Goal: Task Accomplishment & Management: Manage account settings

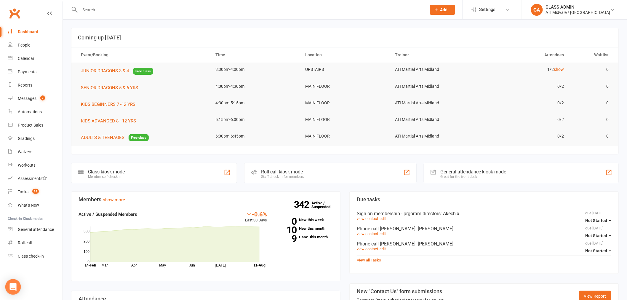
click at [14, 287] on icon "Open Intercom Messenger" at bounding box center [12, 287] width 7 height 8
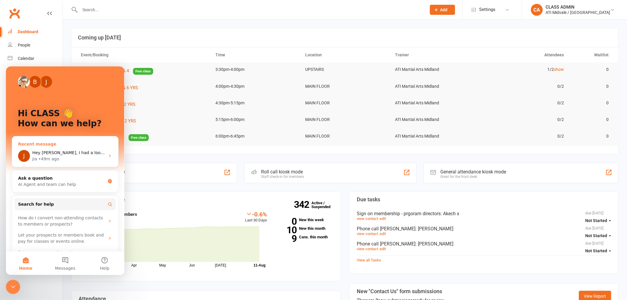
click at [54, 151] on span "Hey [PERSON_NAME], I had a look at the above automation here: [URL][DOMAIN_NAME…" at bounding box center [195, 152] width 327 height 5
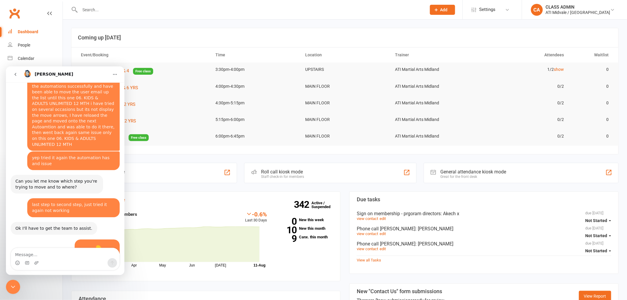
scroll to position [2744, 0]
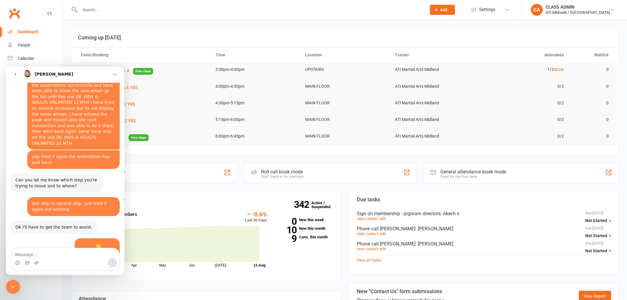
click at [77, 253] on textarea "Message…" at bounding box center [65, 253] width 109 height 10
type textarea "y"
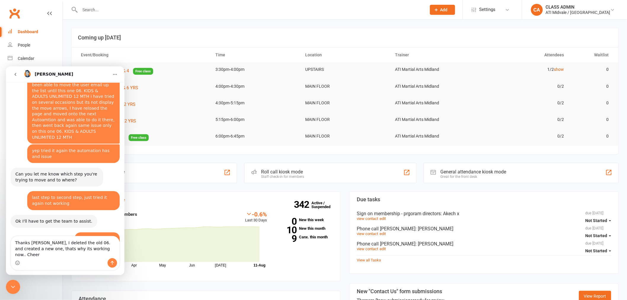
type textarea "Thanks [PERSON_NAME], I deleted the old 06. and created a new one, thats why it…"
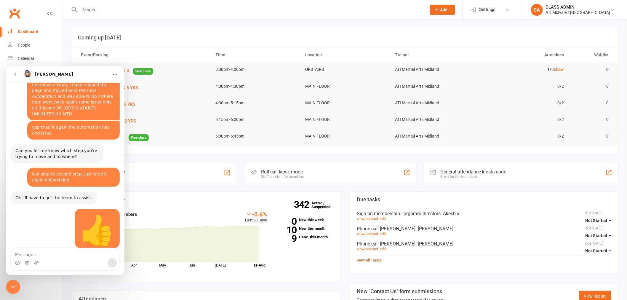
scroll to position [2773, 0]
click at [18, 285] on div "Close Intercom Messenger" at bounding box center [13, 287] width 14 height 14
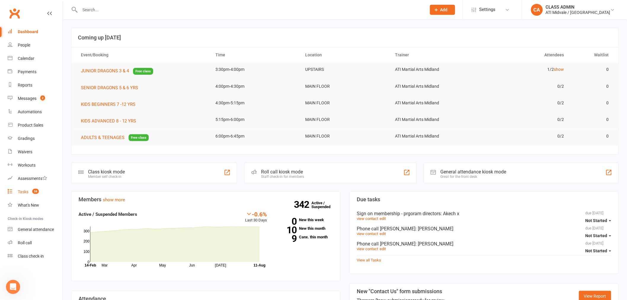
click at [27, 192] on div "Tasks" at bounding box center [23, 191] width 11 height 5
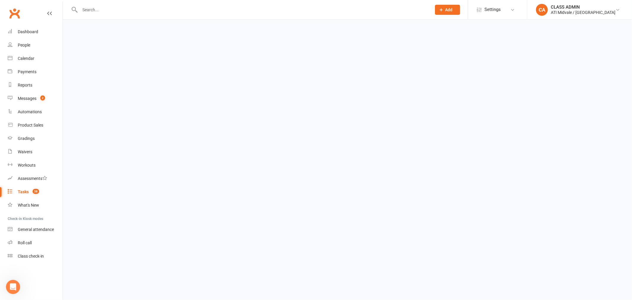
select select "incomplete"
select select "32859"
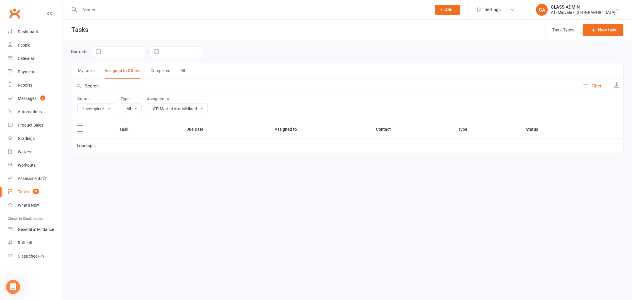
select select "15859"
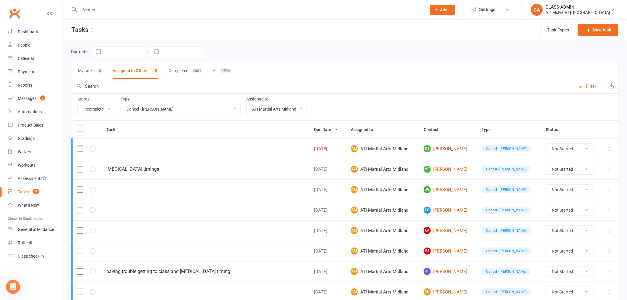
click at [450, 149] on link "QS [PERSON_NAME]" at bounding box center [447, 148] width 47 height 7
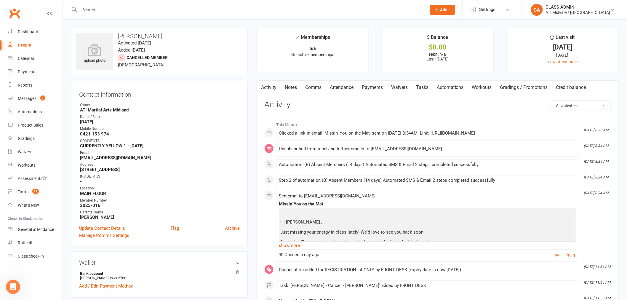
click at [291, 85] on link "Notes" at bounding box center [291, 88] width 20 height 14
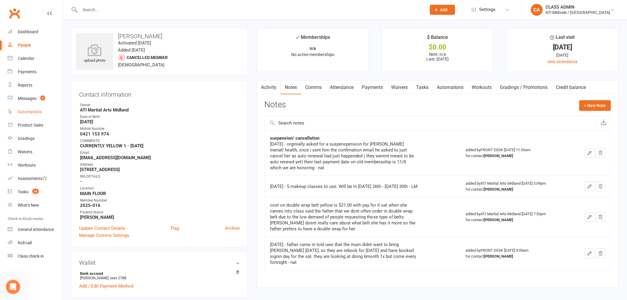
click at [35, 112] on div "Automations" at bounding box center [30, 111] width 24 height 5
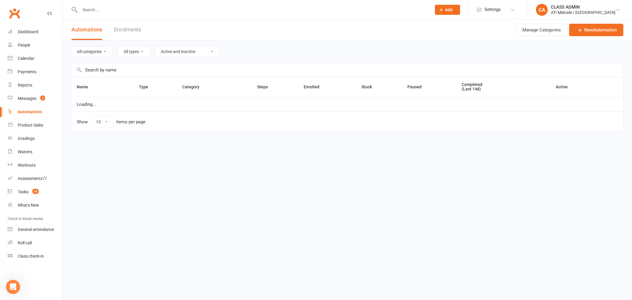
select select "100"
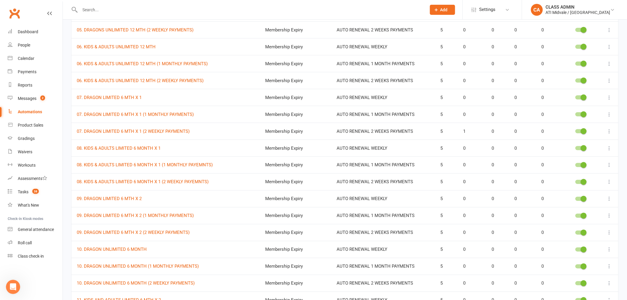
scroll to position [296, 0]
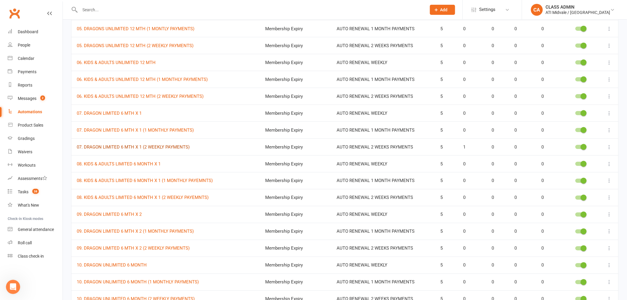
click at [166, 148] on link "07. DRAGON LIMITED 6 MTH X 1 (2 WEEKLY PAYMENTS)" at bounding box center [133, 146] width 113 height 5
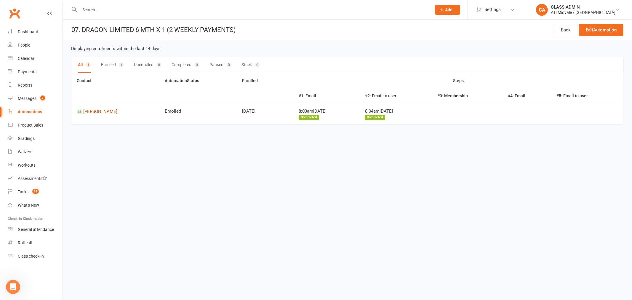
click at [100, 113] on link "[PERSON_NAME]" at bounding box center [115, 112] width 77 height 6
select select "100"
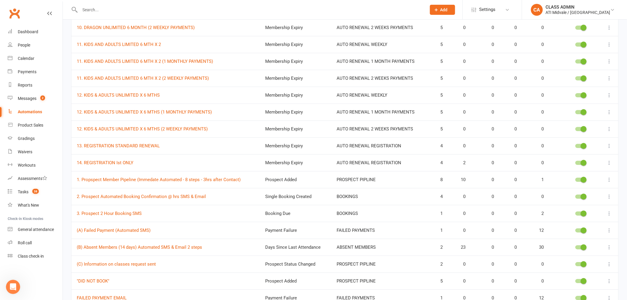
scroll to position [557, 0]
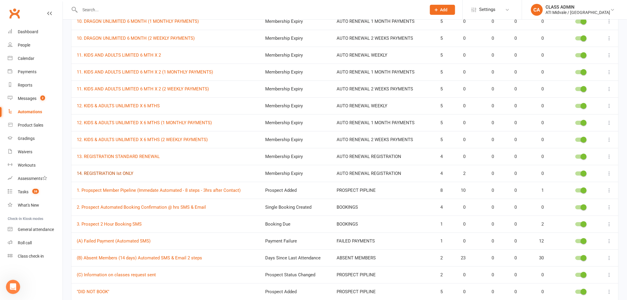
click at [107, 173] on link "14. REGISTRIATION Ist ONLY" at bounding box center [105, 173] width 57 height 5
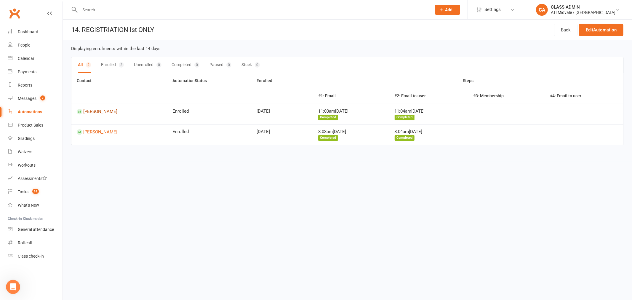
click at [91, 112] on link "[PERSON_NAME]" at bounding box center [119, 112] width 85 height 6
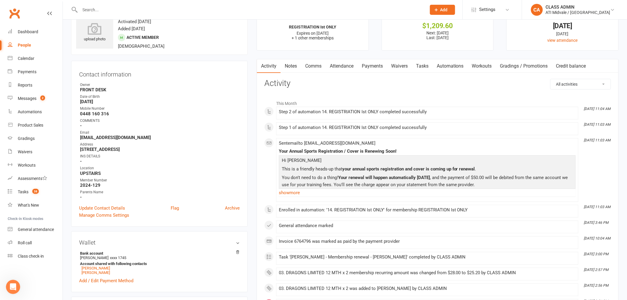
scroll to position [33, 0]
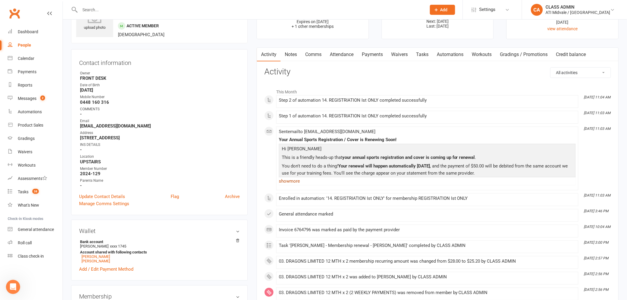
click at [298, 182] on link "show more" at bounding box center [427, 181] width 297 height 8
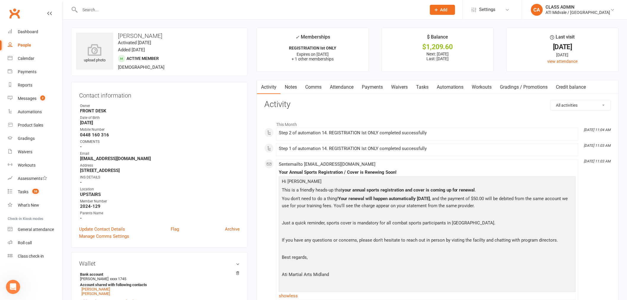
scroll to position [0, 0]
click at [422, 88] on link "Tasks" at bounding box center [422, 88] width 21 height 14
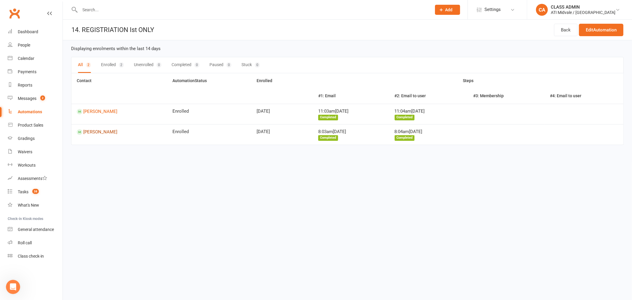
click at [102, 130] on link "[PERSON_NAME]" at bounding box center [119, 132] width 85 height 6
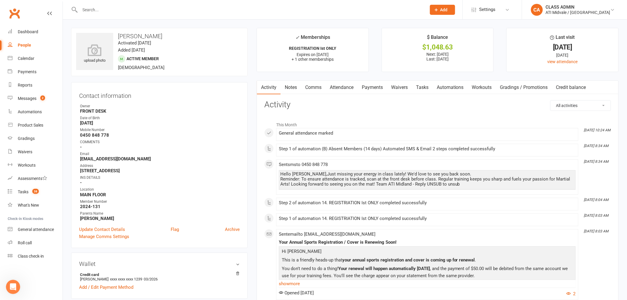
click at [422, 87] on link "Tasks" at bounding box center [422, 88] width 21 height 14
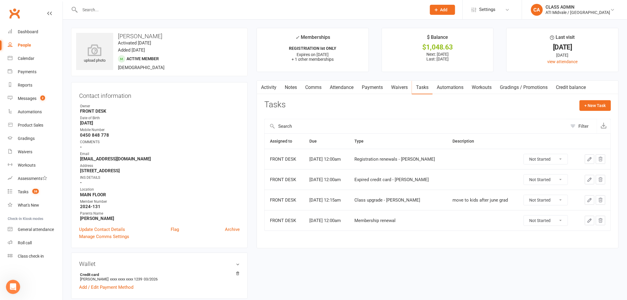
click at [341, 89] on link "Attendance" at bounding box center [342, 88] width 32 height 14
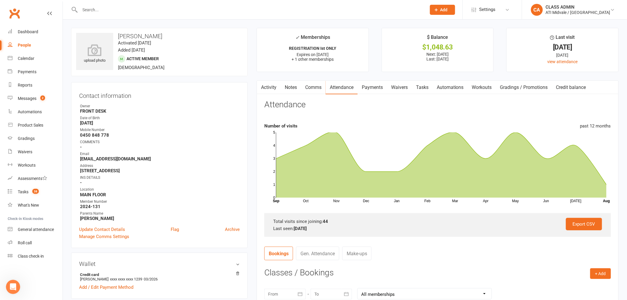
click at [378, 85] on link "Payments" at bounding box center [372, 88] width 29 height 14
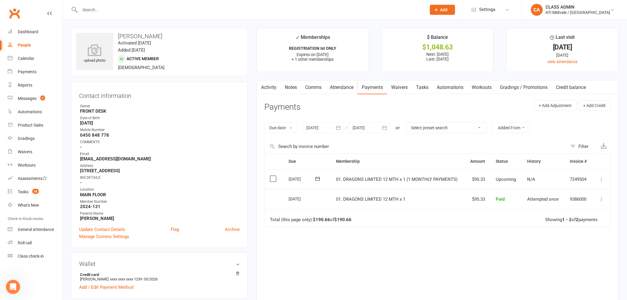
click at [373, 88] on link "Payments" at bounding box center [372, 88] width 29 height 14
click at [342, 90] on link "Attendance" at bounding box center [342, 88] width 32 height 14
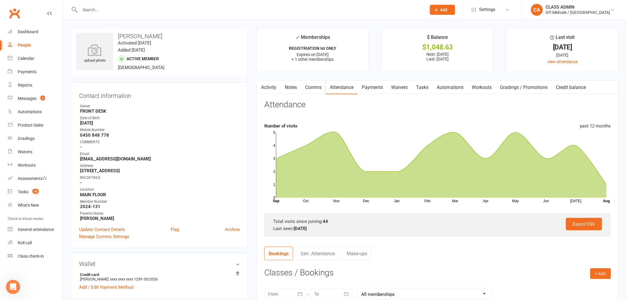
click at [272, 90] on link "Activity" at bounding box center [269, 88] width 24 height 14
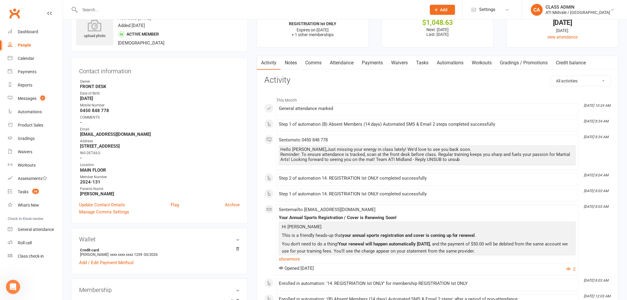
scroll to position [66, 0]
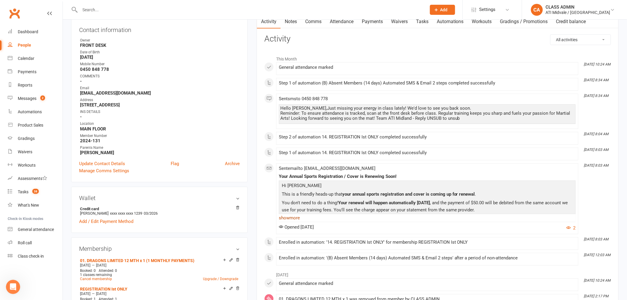
click at [292, 219] on link "show more" at bounding box center [427, 218] width 297 height 8
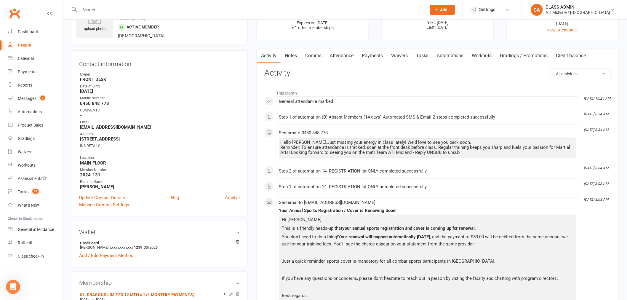
scroll to position [0, 0]
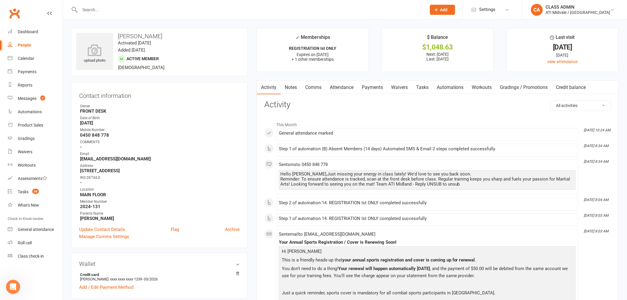
click at [370, 85] on link "Payments" at bounding box center [372, 88] width 29 height 14
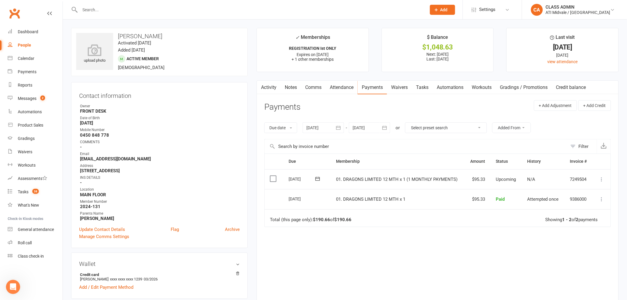
click at [375, 126] on div at bounding box center [370, 127] width 42 height 11
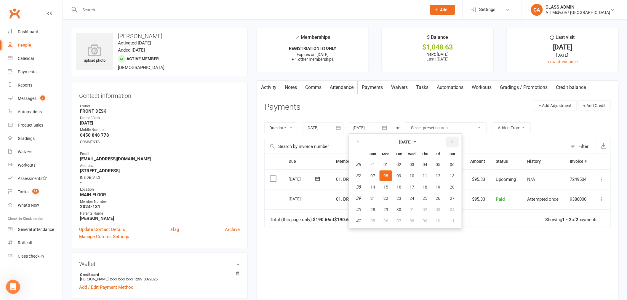
click at [450, 140] on icon "button" at bounding box center [452, 142] width 4 height 5
click at [448, 140] on button "button" at bounding box center [452, 142] width 13 height 11
click at [423, 163] on span "01" at bounding box center [425, 164] width 5 height 5
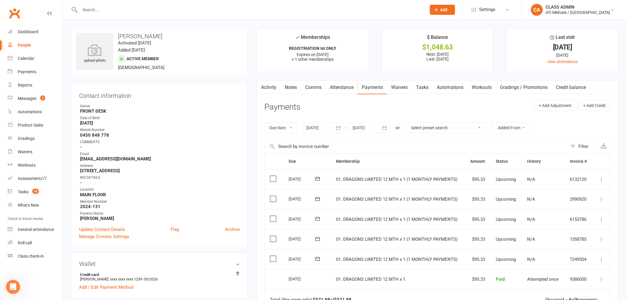
click at [383, 128] on icon "button" at bounding box center [385, 128] width 6 height 6
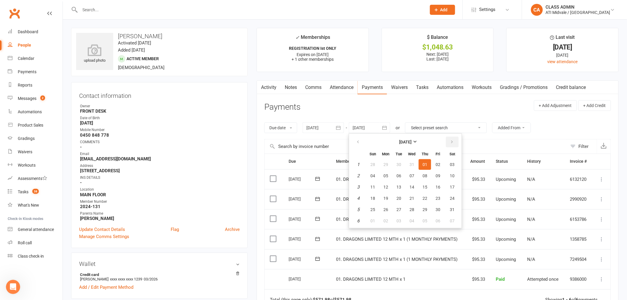
click at [450, 141] on icon "button" at bounding box center [452, 142] width 4 height 5
click at [410, 174] on span "11" at bounding box center [412, 175] width 5 height 5
type input "[DATE]"
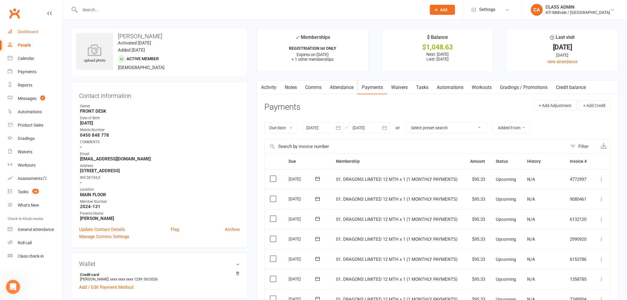
click at [27, 31] on div "Dashboard" at bounding box center [28, 31] width 20 height 5
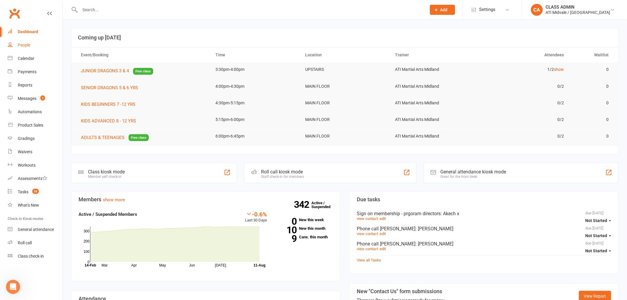
click at [25, 44] on div "People" at bounding box center [24, 45] width 12 height 5
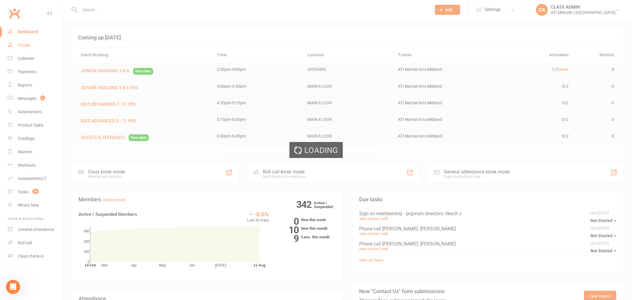
select select "100"
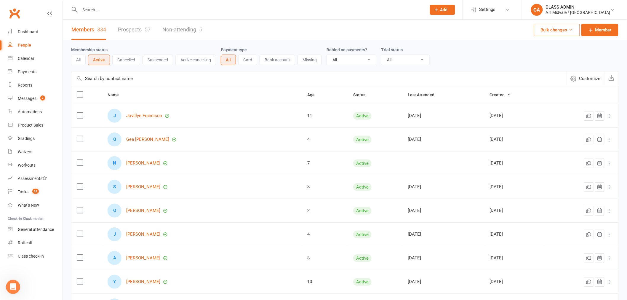
click at [125, 31] on link "Prospects 57" at bounding box center [134, 30] width 33 height 20
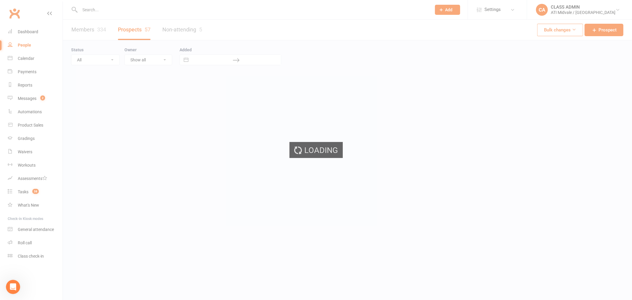
select select "100"
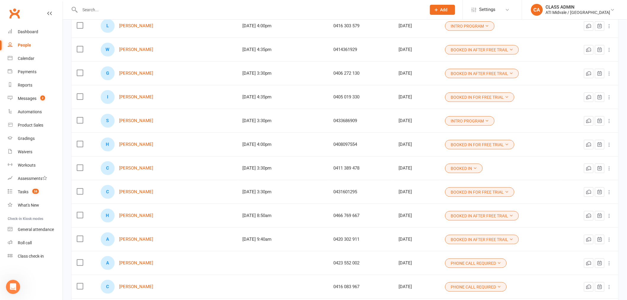
scroll to position [33, 0]
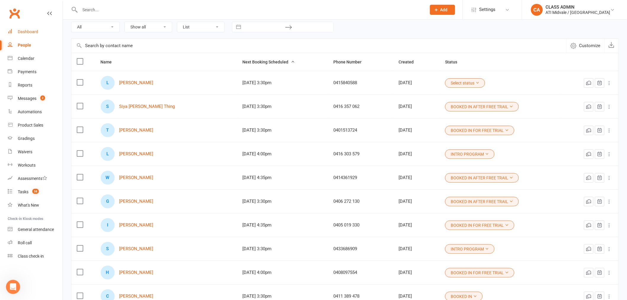
click at [28, 30] on div "Dashboard" at bounding box center [28, 31] width 20 height 5
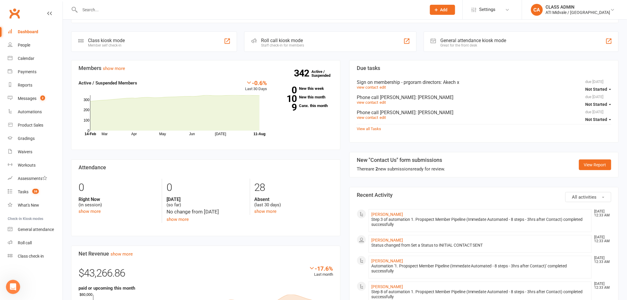
scroll to position [132, 0]
drag, startPoint x: 592, startPoint y: 162, endPoint x: 569, endPoint y: 173, distance: 26.5
click at [592, 162] on link "View Report" at bounding box center [595, 164] width 32 height 11
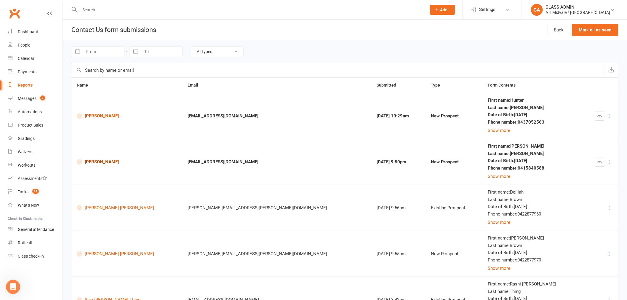
click at [104, 163] on link "[PERSON_NAME]" at bounding box center [127, 162] width 100 height 6
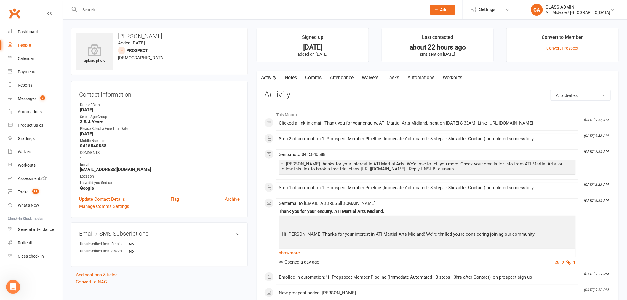
click at [339, 79] on link "Attendance" at bounding box center [342, 78] width 32 height 14
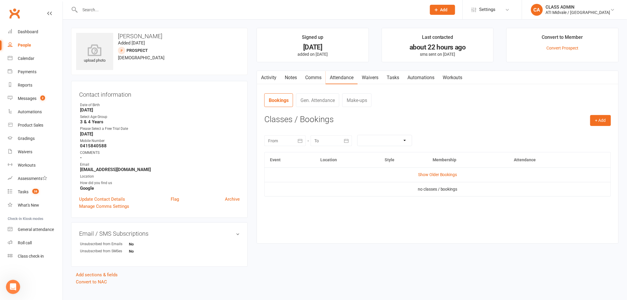
click at [269, 78] on link "Activity" at bounding box center [269, 78] width 24 height 14
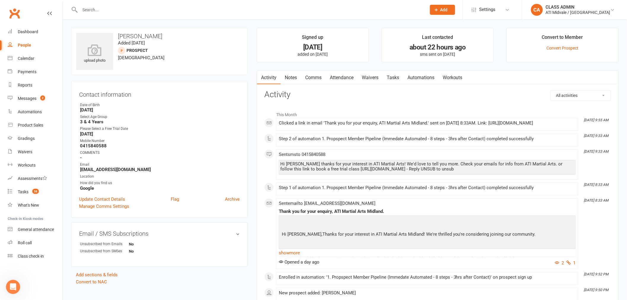
click at [345, 77] on link "Attendance" at bounding box center [342, 78] width 32 height 14
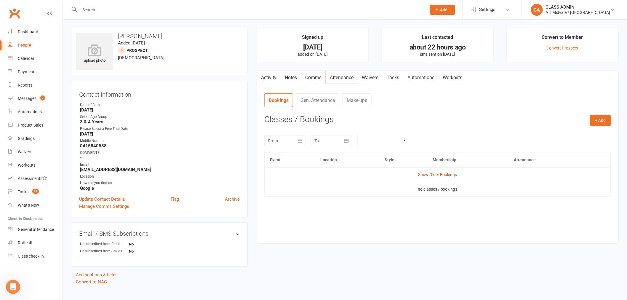
click at [429, 174] on link "Show Older Bookings" at bounding box center [437, 174] width 39 height 5
click at [603, 118] on button "+ Add" at bounding box center [601, 120] width 21 height 11
click at [579, 144] on link "Add Appointment" at bounding box center [581, 146] width 59 height 12
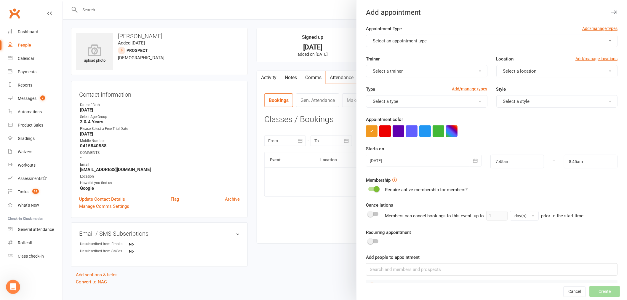
click at [436, 39] on button "Select an appointment type" at bounding box center [492, 41] width 252 height 12
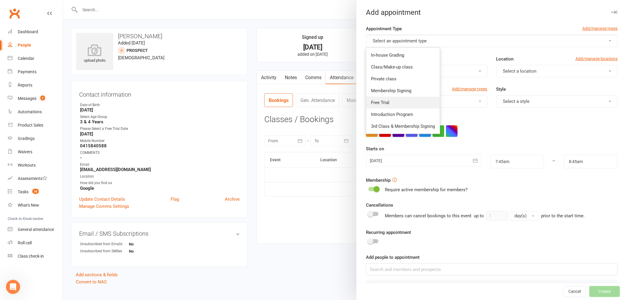
click at [398, 102] on link "Free Trial" at bounding box center [403, 103] width 74 height 12
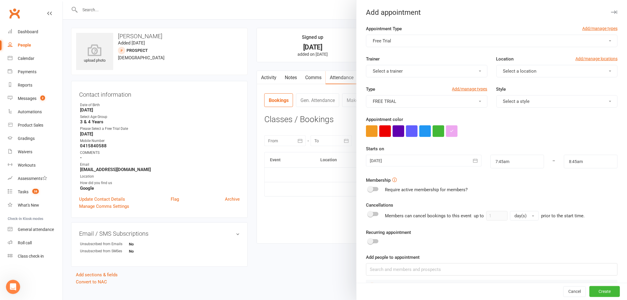
click at [526, 70] on span "Select a location" at bounding box center [520, 70] width 34 height 5
click at [439, 102] on button "FREE TRIAL" at bounding box center [426, 101] width 121 height 12
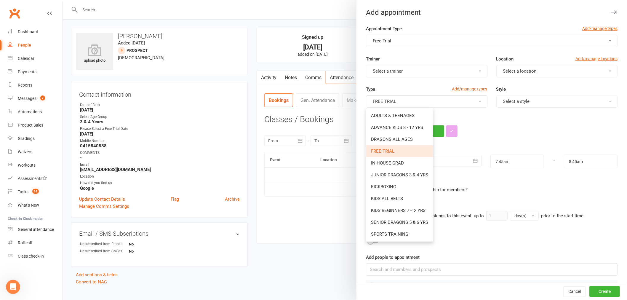
click at [398, 155] on link "FREE TRIAL" at bounding box center [399, 151] width 67 height 12
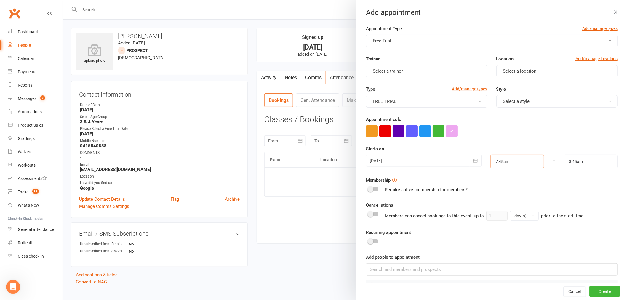
click at [515, 163] on input "7:45am" at bounding box center [518, 162] width 54 height 14
type input "3:30pm"
click at [501, 194] on li "3:30pm" at bounding box center [505, 195] width 28 height 9
click at [577, 160] on input "4:30pm" at bounding box center [591, 162] width 54 height 14
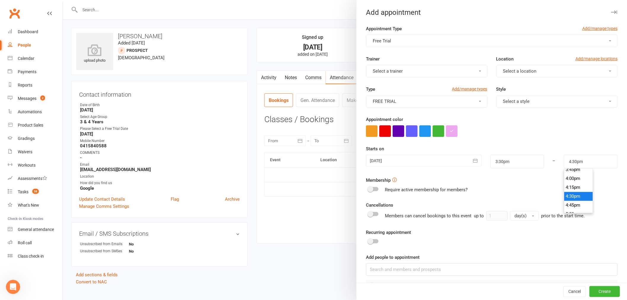
scroll to position [542, 0]
type input "4:00pm"
click at [568, 199] on li "4:00pm" at bounding box center [578, 201] width 28 height 9
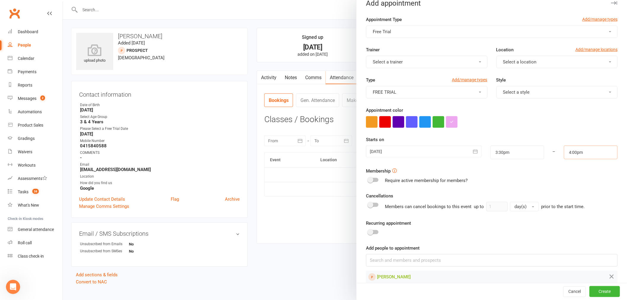
scroll to position [18, 0]
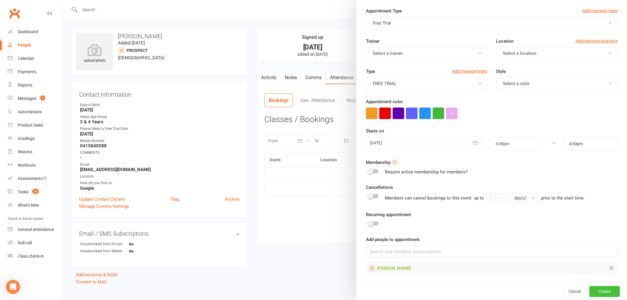
click at [595, 292] on button "Create" at bounding box center [605, 291] width 31 height 11
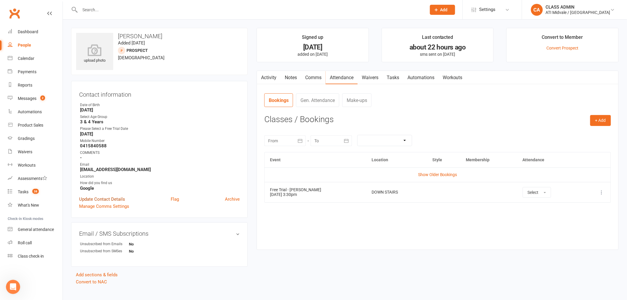
click at [115, 198] on link "Update Contact Details" at bounding box center [102, 199] width 46 height 7
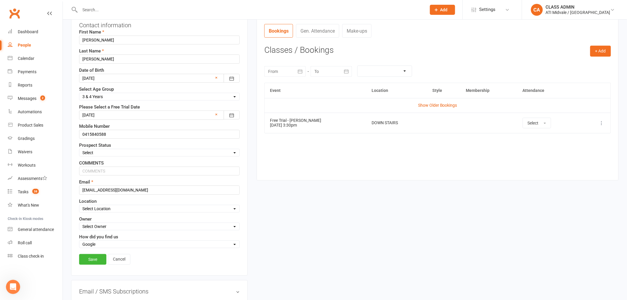
scroll to position [74, 0]
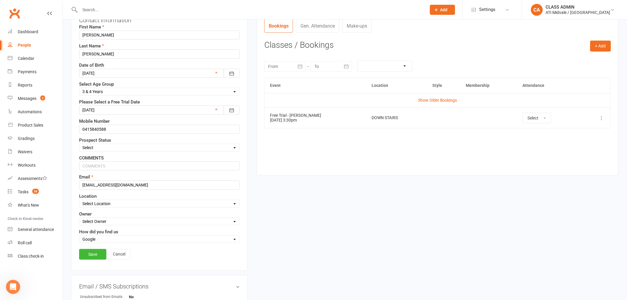
click at [130, 150] on select "Select Set a Status BOOKED IN FOR FREE TRIAL DID FREE TRAIL BOOKED IN AFTER FRE…" at bounding box center [159, 147] width 160 height 7
select select "BOOKED IN FOR FREE TRIAL"
click at [79, 145] on select "Select Set a Status BOOKED IN FOR FREE TRIAL DID FREE TRAIL BOOKED IN AFTER FRE…" at bounding box center [159, 147] width 160 height 7
click at [96, 251] on link "Save" at bounding box center [92, 254] width 27 height 11
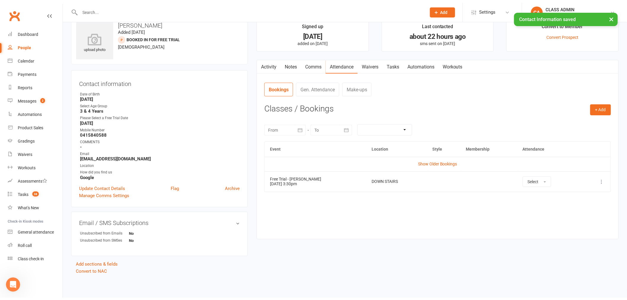
scroll to position [8, 0]
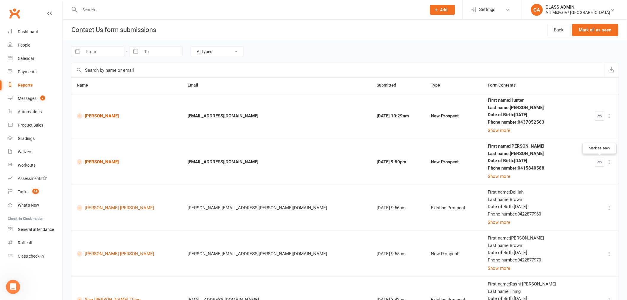
click at [600, 161] on icon "button" at bounding box center [600, 162] width 4 height 4
click at [105, 117] on link "[PERSON_NAME]" at bounding box center [127, 116] width 100 height 6
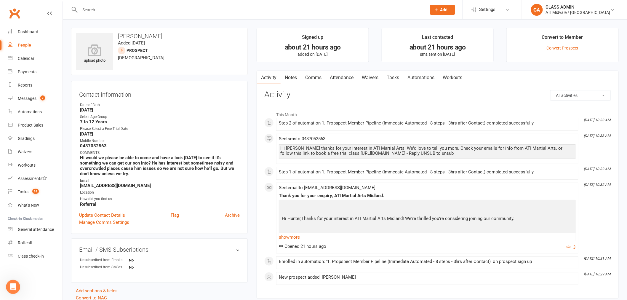
click at [340, 78] on link "Attendance" at bounding box center [342, 78] width 32 height 14
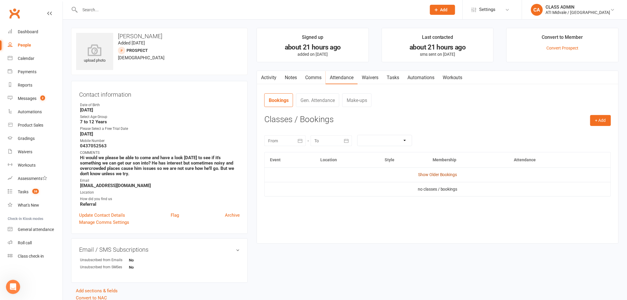
click at [433, 175] on link "Show Older Bookings" at bounding box center [437, 174] width 39 height 5
drag, startPoint x: 600, startPoint y: 117, endPoint x: 594, endPoint y: 126, distance: 10.6
click at [599, 117] on button "+ Add" at bounding box center [601, 120] width 21 height 11
click at [580, 146] on link "Add Appointment" at bounding box center [581, 146] width 59 height 12
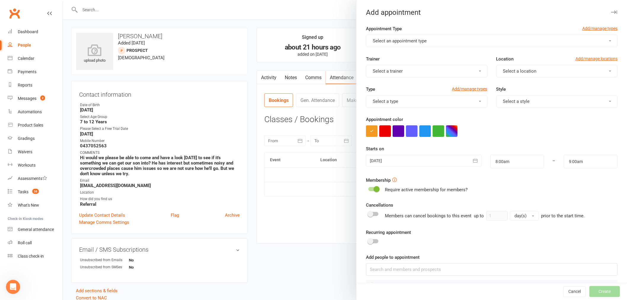
click at [437, 103] on button "Select a type" at bounding box center [426, 101] width 121 height 12
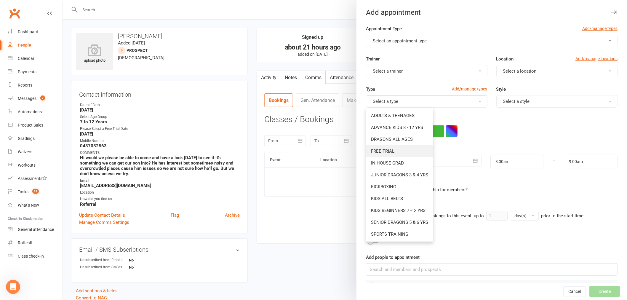
click at [392, 151] on span "FREE TRIAL" at bounding box center [382, 151] width 23 height 5
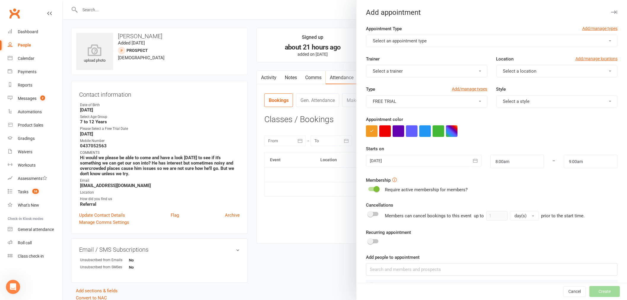
click at [392, 162] on div at bounding box center [424, 161] width 116 height 12
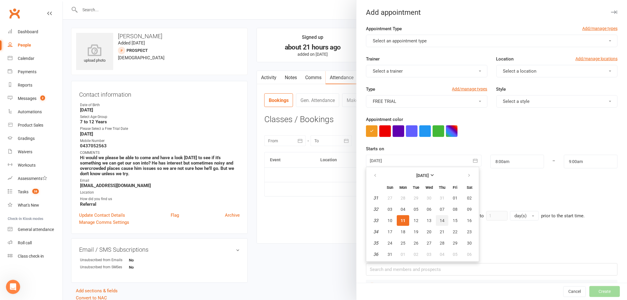
click at [440, 218] on span "14" at bounding box center [442, 220] width 5 height 5
type input "[DATE]"
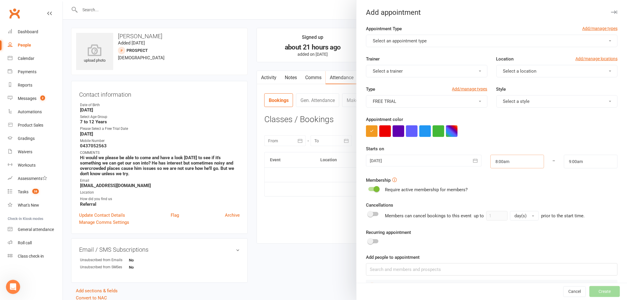
click at [511, 164] on input "8:00am" at bounding box center [518, 162] width 54 height 14
type input "4:30pm"
click at [496, 202] on li "4:30pm" at bounding box center [505, 203] width 28 height 9
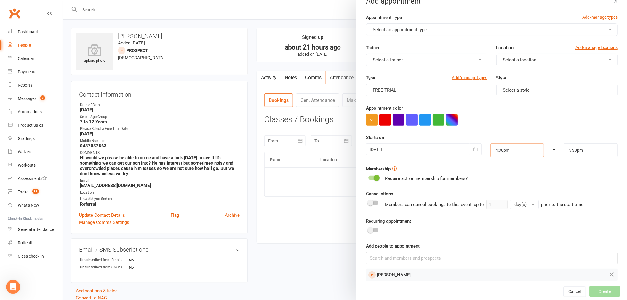
scroll to position [18, 0]
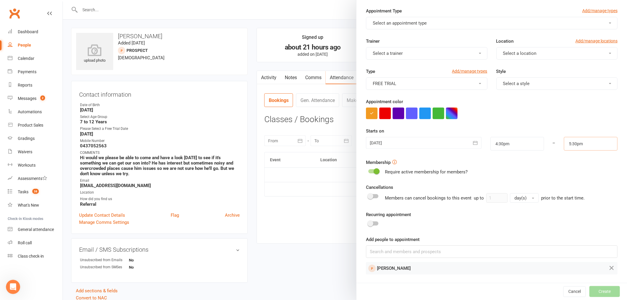
click at [584, 144] on input "5:30pm" at bounding box center [591, 144] width 54 height 14
click at [568, 164] on li "4:45pm" at bounding box center [578, 165] width 28 height 9
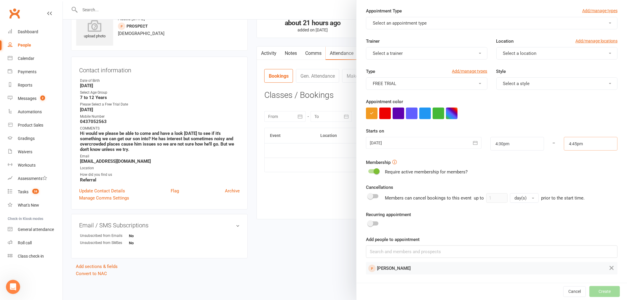
scroll to position [0, 0]
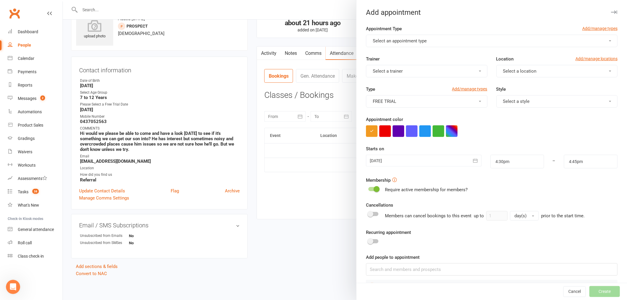
click at [517, 101] on span "Select a style" at bounding box center [516, 101] width 27 height 5
click at [446, 100] on button "FREE TRIAL" at bounding box center [426, 101] width 121 height 12
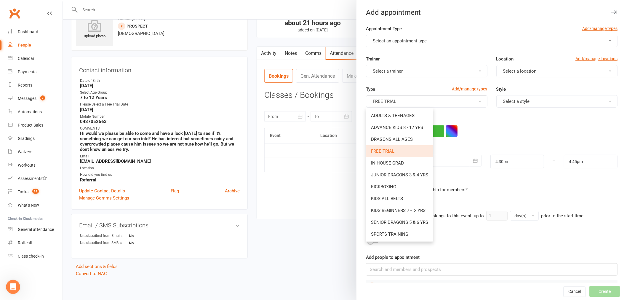
click at [435, 35] on button "Select an appointment type" at bounding box center [492, 41] width 252 height 12
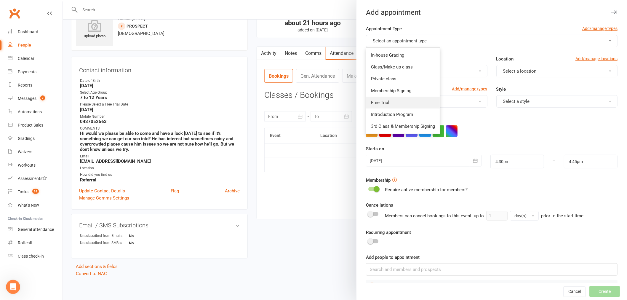
click at [391, 101] on link "Free Trial" at bounding box center [403, 103] width 74 height 12
type input "5:30pm"
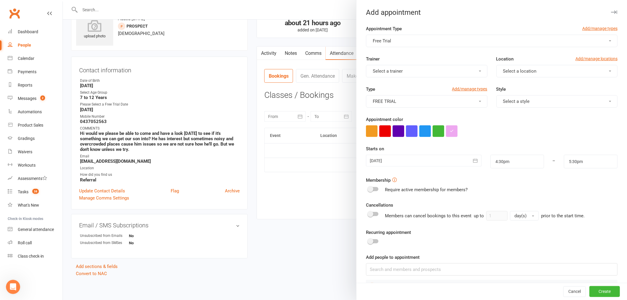
scroll to position [18, 0]
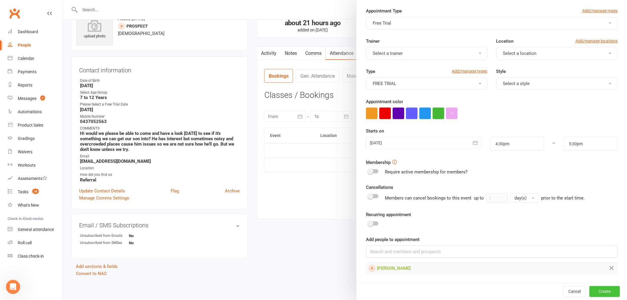
drag, startPoint x: 591, startPoint y: 292, endPoint x: 546, endPoint y: 292, distance: 44.5
click at [591, 292] on button "Create" at bounding box center [605, 291] width 31 height 11
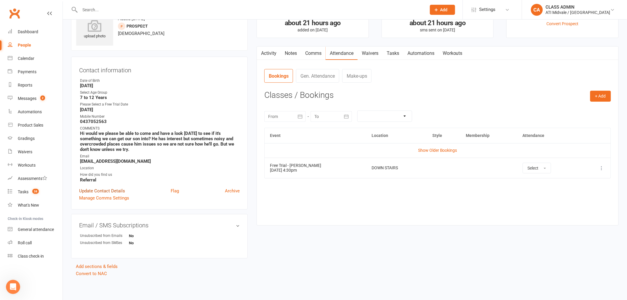
click at [114, 190] on link "Update Contact Details" at bounding box center [102, 190] width 46 height 7
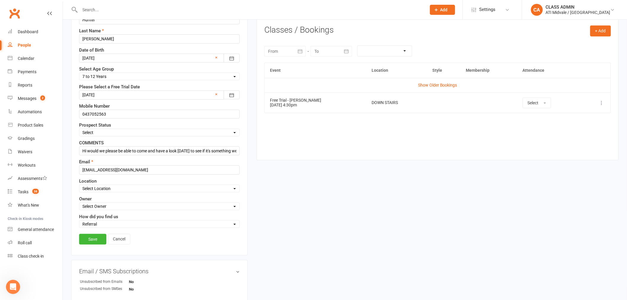
scroll to position [90, 0]
click at [132, 131] on select "Select Set a Status BOOKED IN FOR FREE TRIAL DID FREE TRAIL BOOKED IN AFTER FRE…" at bounding box center [159, 132] width 160 height 7
select select "BOOKED IN FOR FREE TRIAL"
click at [79, 129] on select "Select Set a Status BOOKED IN FOR FREE TRIAL DID FREE TRAIL BOOKED IN AFTER FRE…" at bounding box center [159, 132] width 160 height 7
click at [94, 237] on link "Save" at bounding box center [92, 238] width 27 height 11
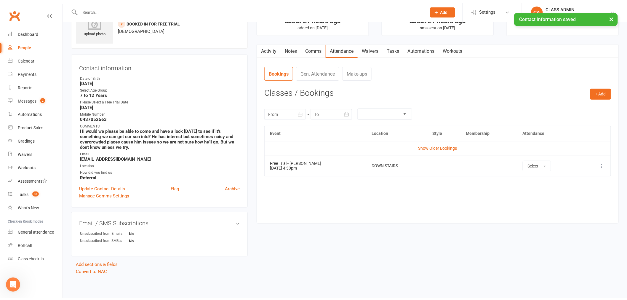
scroll to position [24, 0]
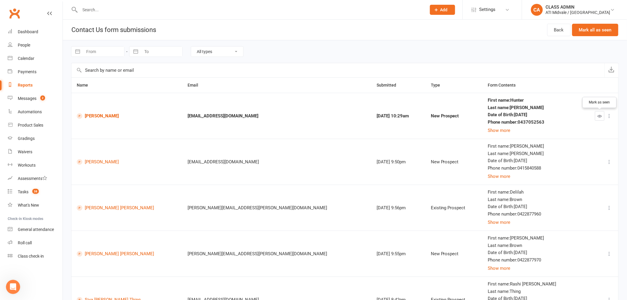
click at [601, 113] on button "button" at bounding box center [599, 115] width 9 height 9
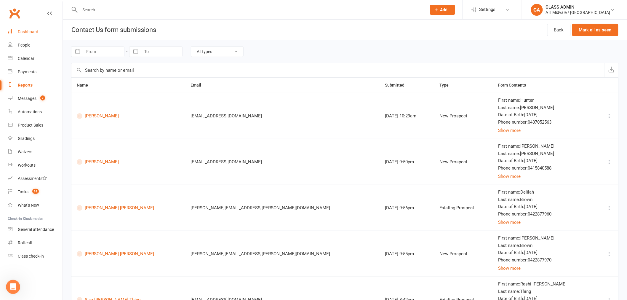
click at [25, 34] on link "Dashboard" at bounding box center [35, 31] width 55 height 13
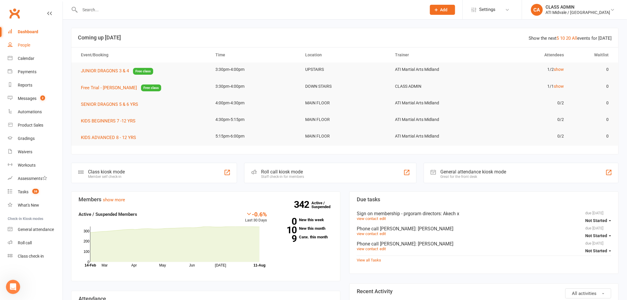
click at [23, 47] on div "People" at bounding box center [24, 45] width 12 height 5
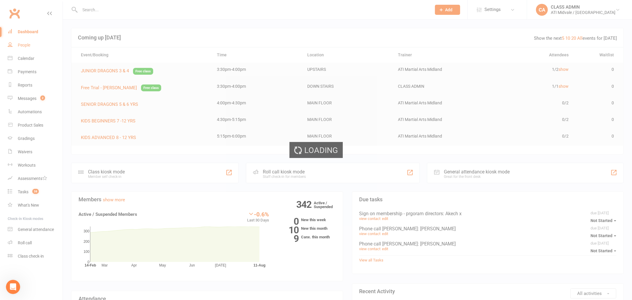
select select "100"
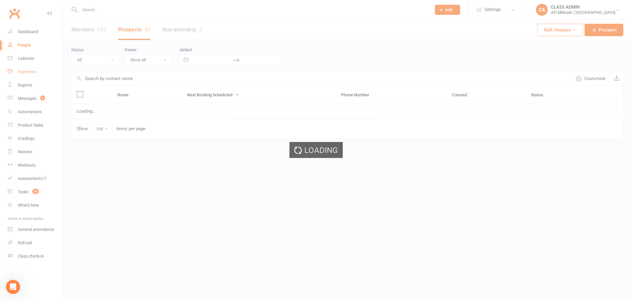
click at [27, 72] on div "Payments" at bounding box center [27, 71] width 19 height 5
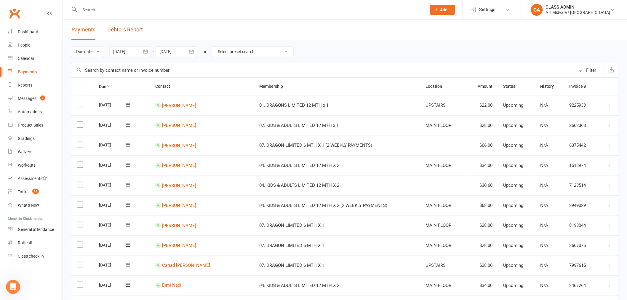
click at [141, 32] on link "Debtors Report" at bounding box center [125, 30] width 36 height 20
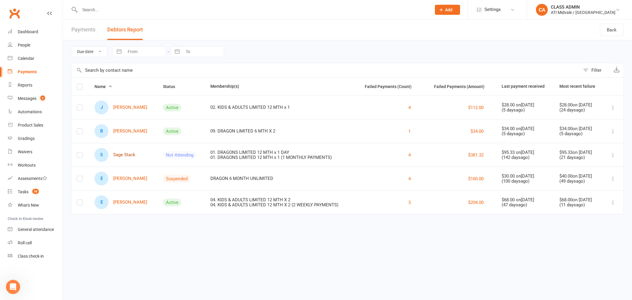
click at [125, 155] on link "S Sage Stack" at bounding box center [115, 155] width 41 height 14
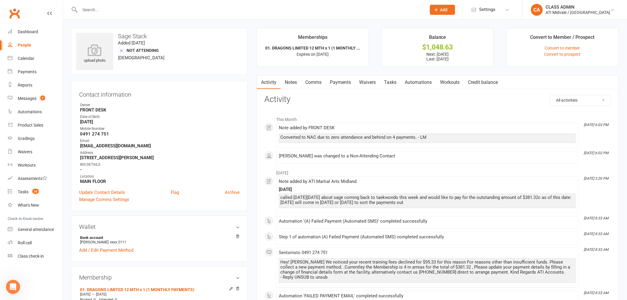
drag, startPoint x: 340, startPoint y: 77, endPoint x: 340, endPoint y: 87, distance: 10.1
click at [340, 78] on link "Payments" at bounding box center [340, 83] width 29 height 14
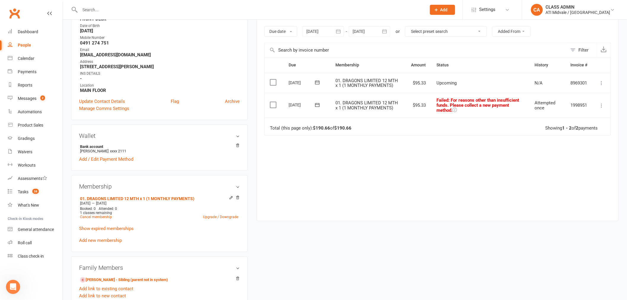
scroll to position [99, 0]
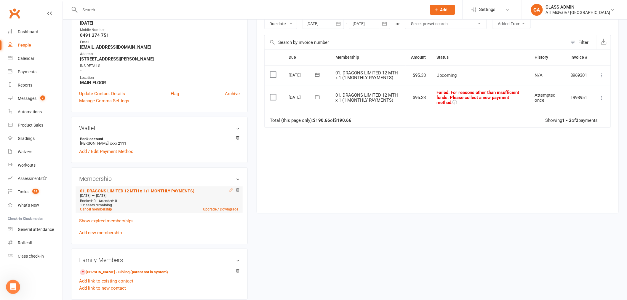
click at [232, 191] on icon at bounding box center [231, 190] width 4 height 4
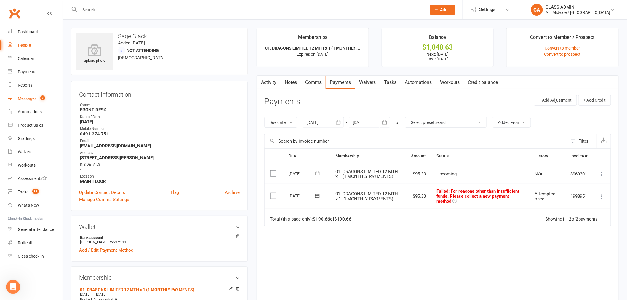
drag, startPoint x: 27, startPoint y: 100, endPoint x: 28, endPoint y: 103, distance: 3.1
click at [27, 100] on div "Messages" at bounding box center [27, 98] width 19 height 5
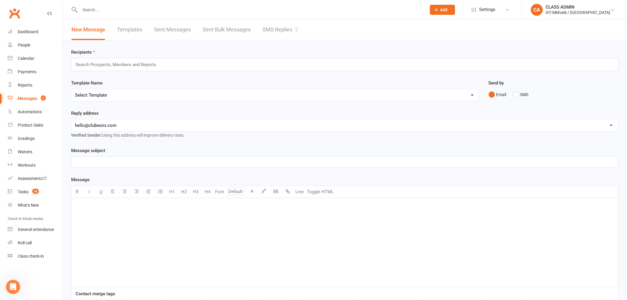
click at [270, 27] on link "SMS Replies 2" at bounding box center [281, 30] width 36 height 20
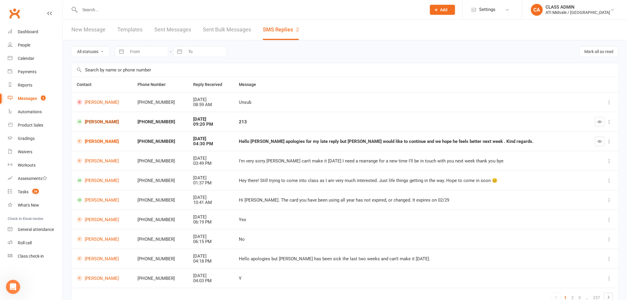
click at [102, 122] on link "[PERSON_NAME]" at bounding box center [102, 122] width 50 height 6
click at [32, 31] on div "Dashboard" at bounding box center [28, 31] width 20 height 5
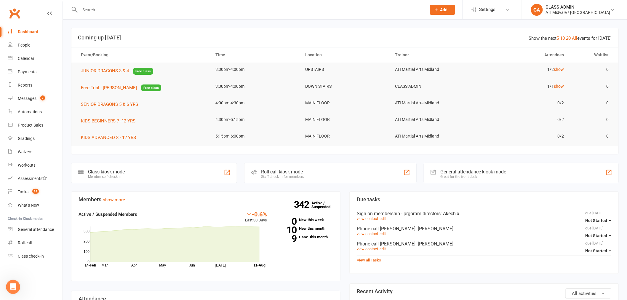
click at [25, 33] on div "Dashboard" at bounding box center [28, 31] width 20 height 5
